Goal: Task Accomplishment & Management: Use online tool/utility

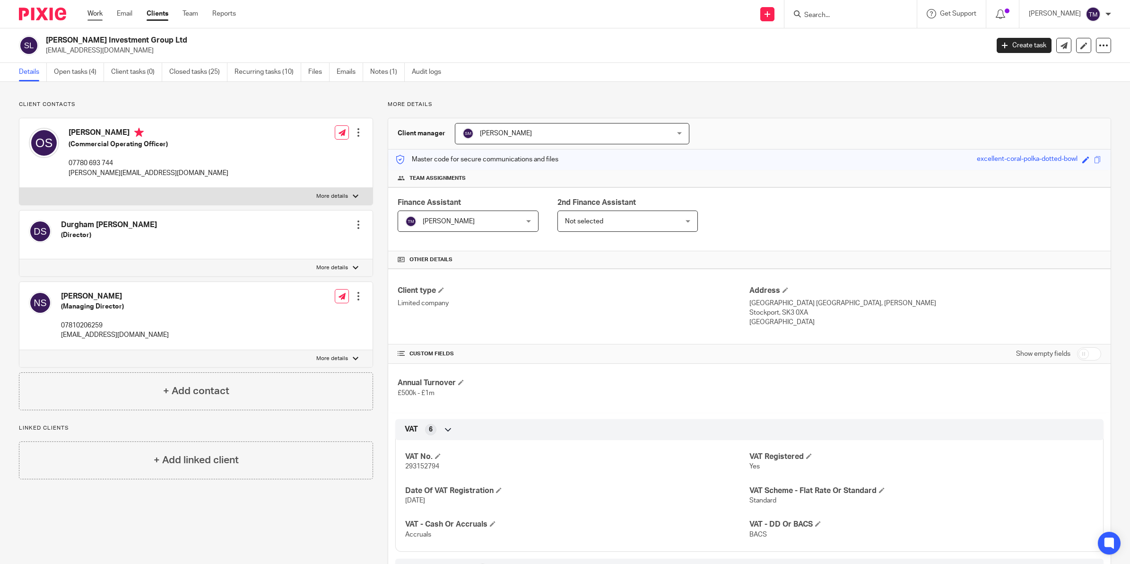
click at [94, 14] on link "Work" at bounding box center [94, 13] width 15 height 9
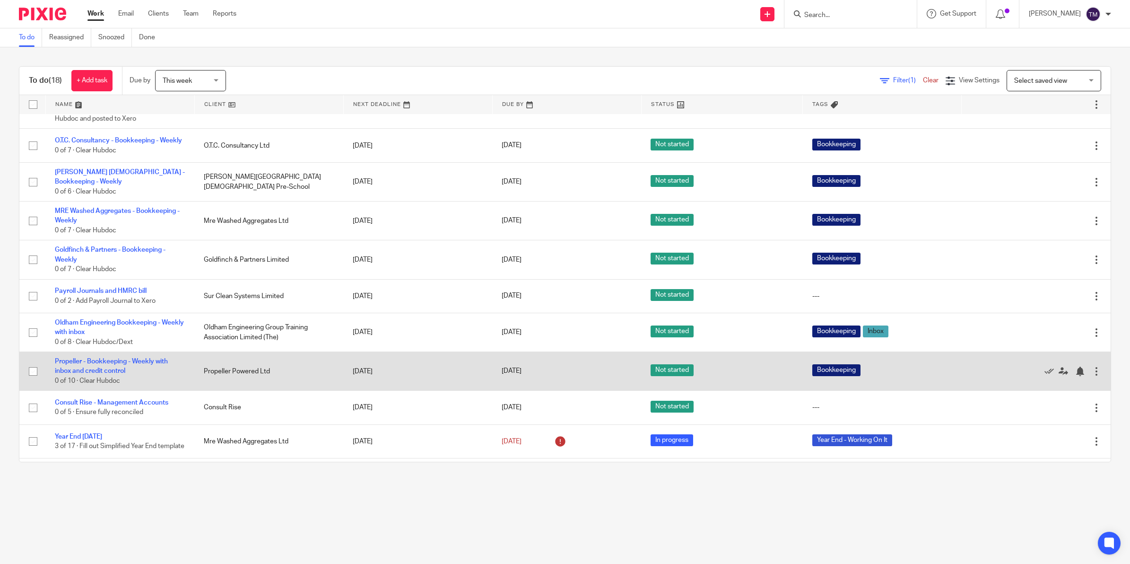
scroll to position [213, 0]
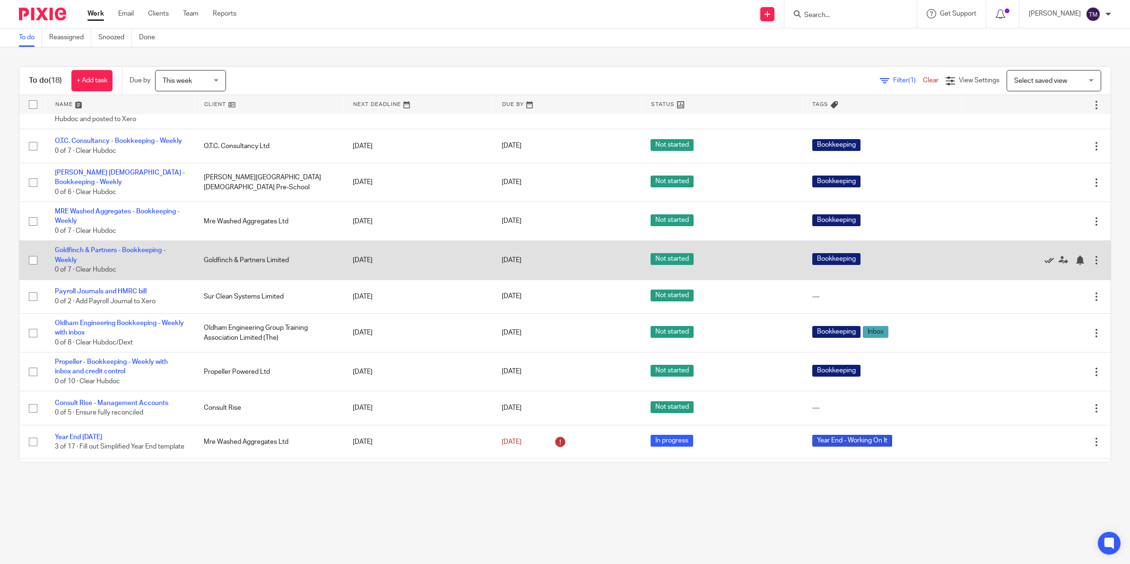
click at [1044, 261] on icon at bounding box center [1048, 259] width 9 height 9
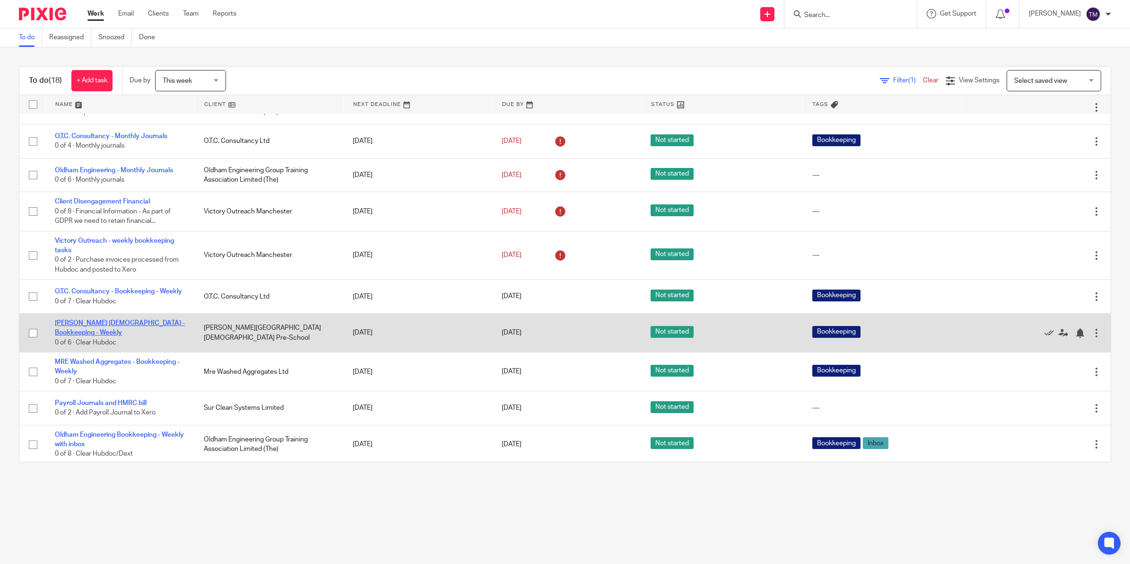
scroll to position [118, 0]
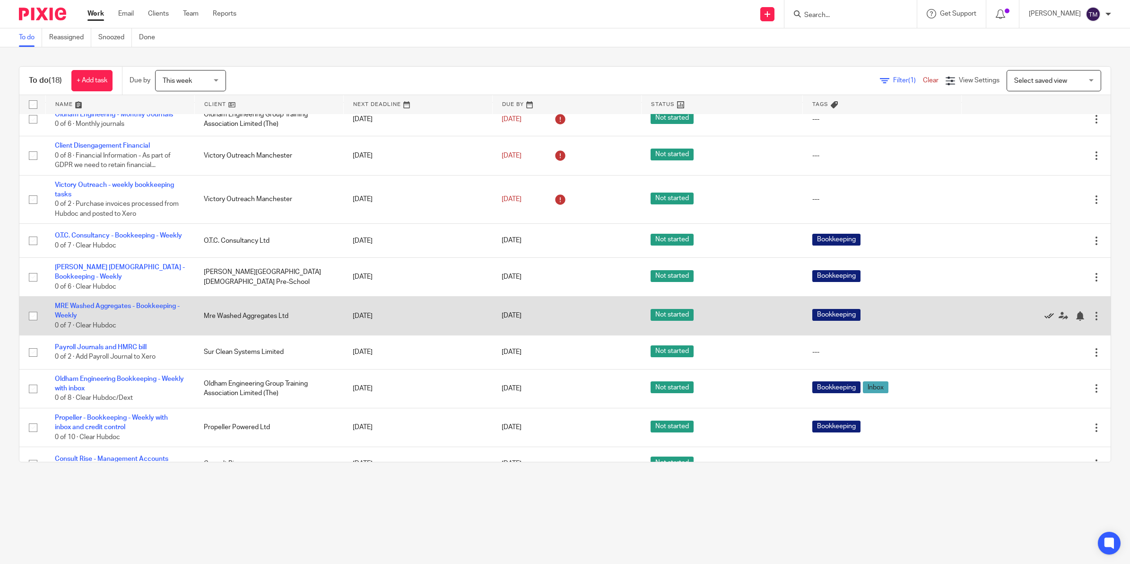
click at [1044, 319] on icon at bounding box center [1048, 315] width 9 height 9
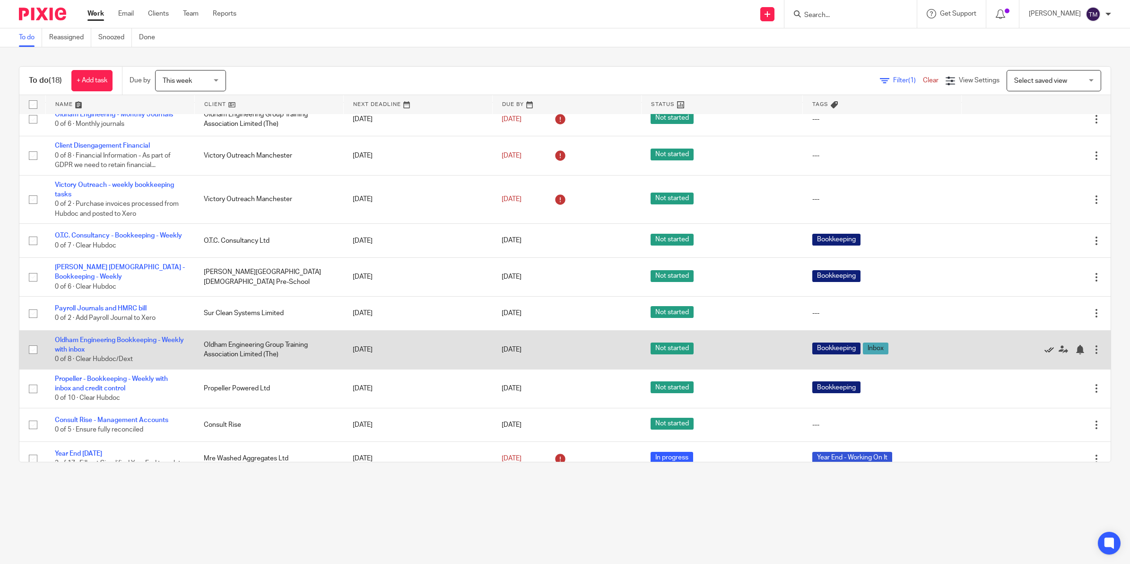
click at [1044, 354] on icon at bounding box center [1048, 349] width 9 height 9
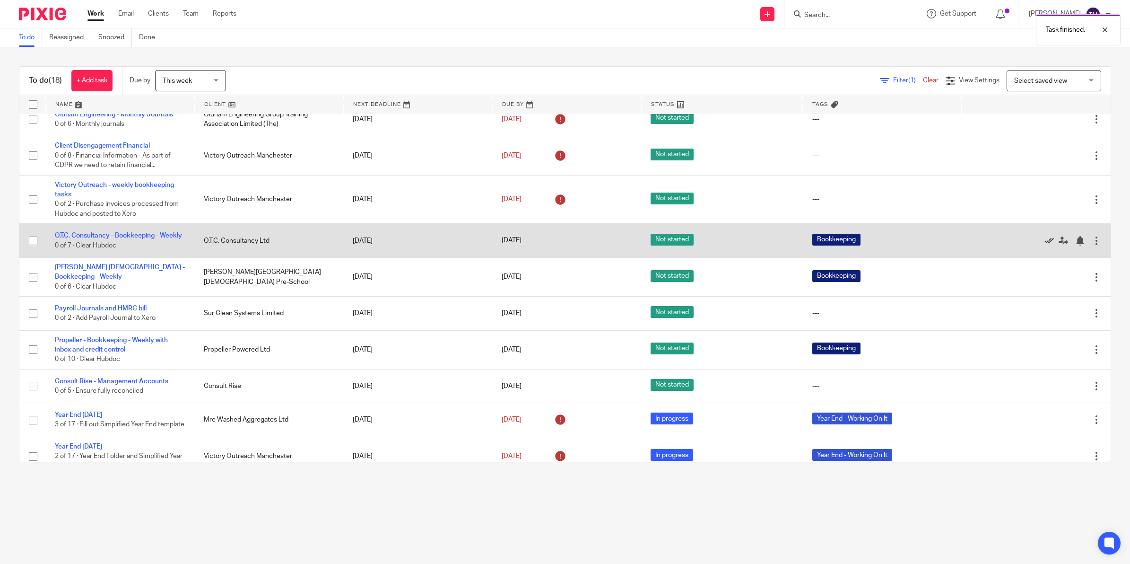
click at [1044, 239] on icon at bounding box center [1048, 240] width 9 height 9
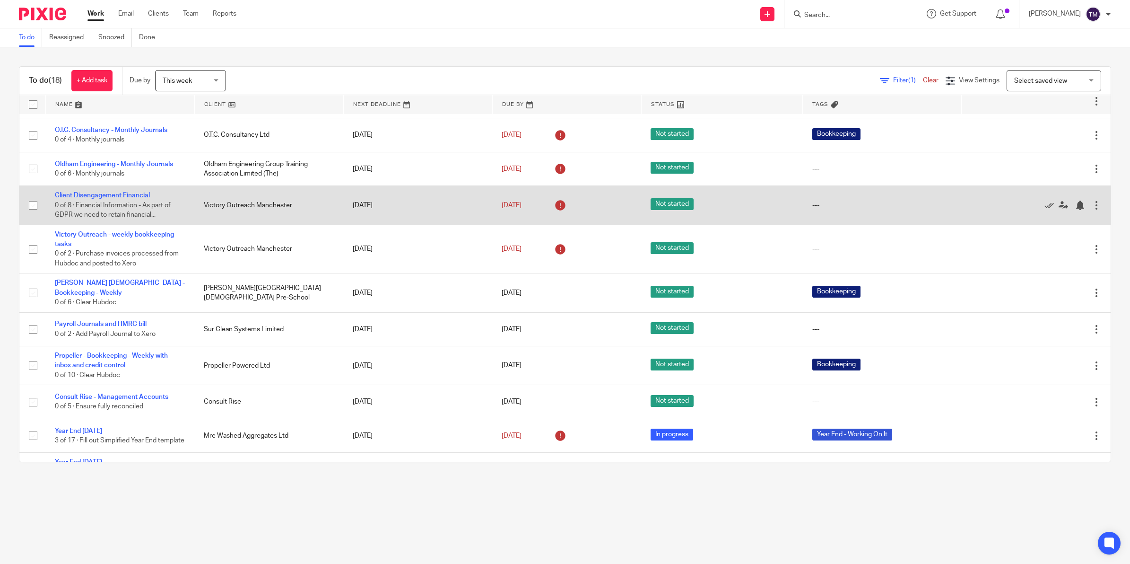
scroll to position [0, 0]
